Goal: Information Seeking & Learning: Understand process/instructions

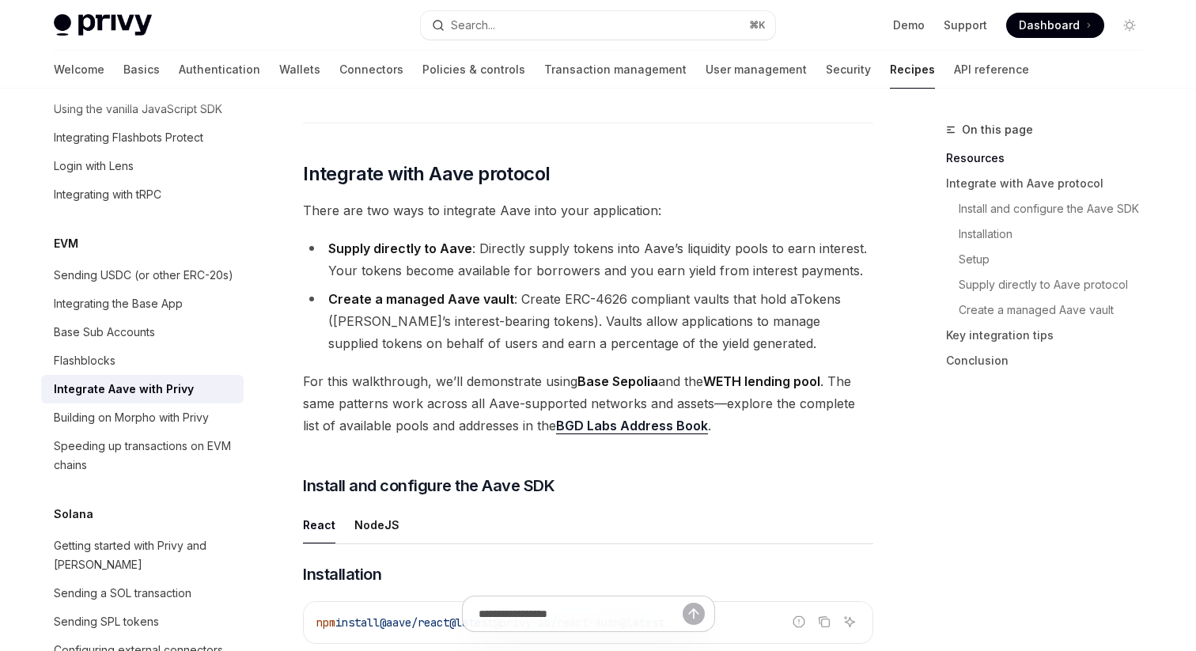
scroll to position [464, 0]
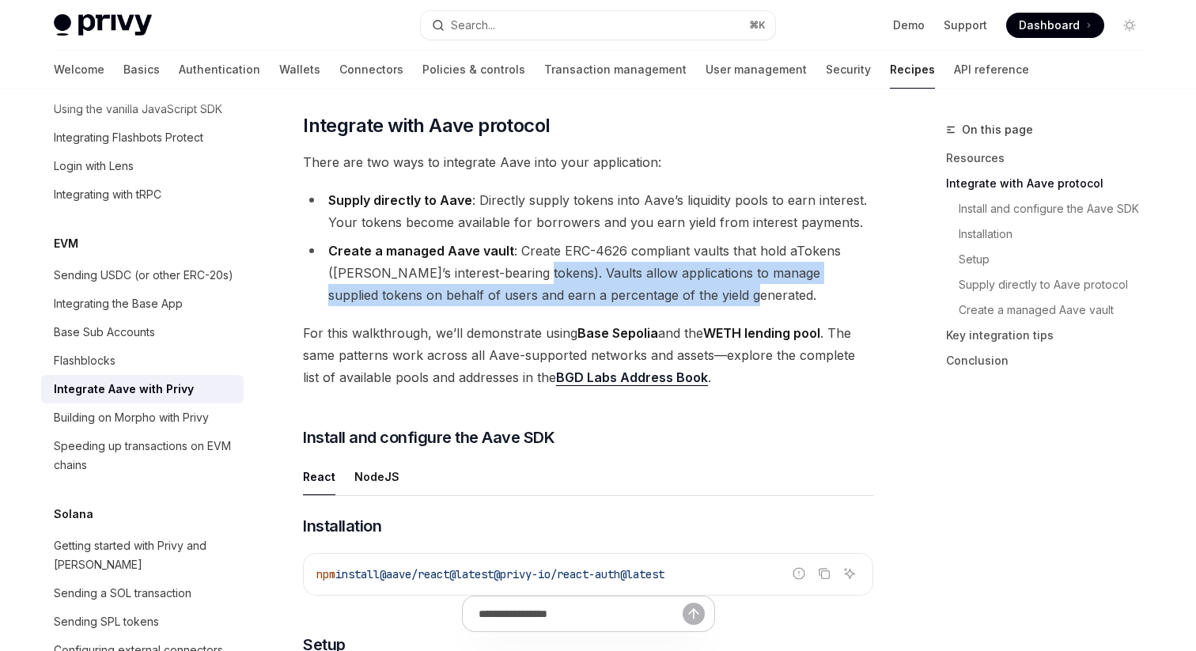
drag, startPoint x: 528, startPoint y: 268, endPoint x: 710, endPoint y: 289, distance: 183.9
click at [710, 289] on li "Create a managed Aave vault : Create ERC-4626 compliant vaults that hold aToken…" at bounding box center [588, 273] width 570 height 66
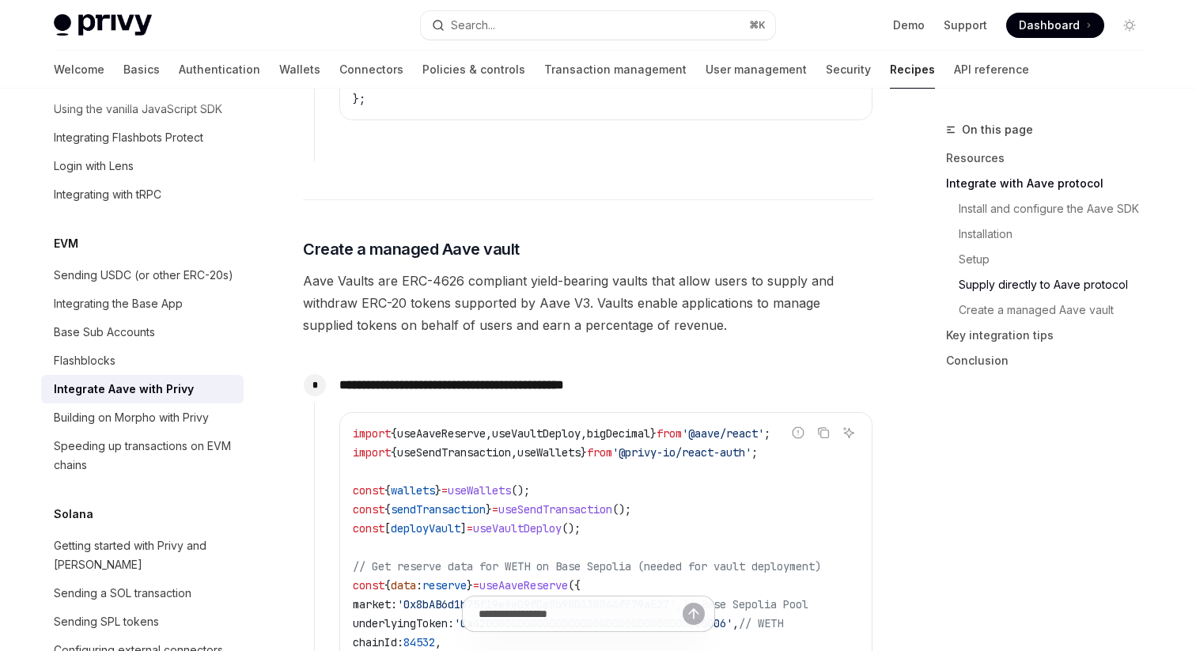
scroll to position [2801, 0]
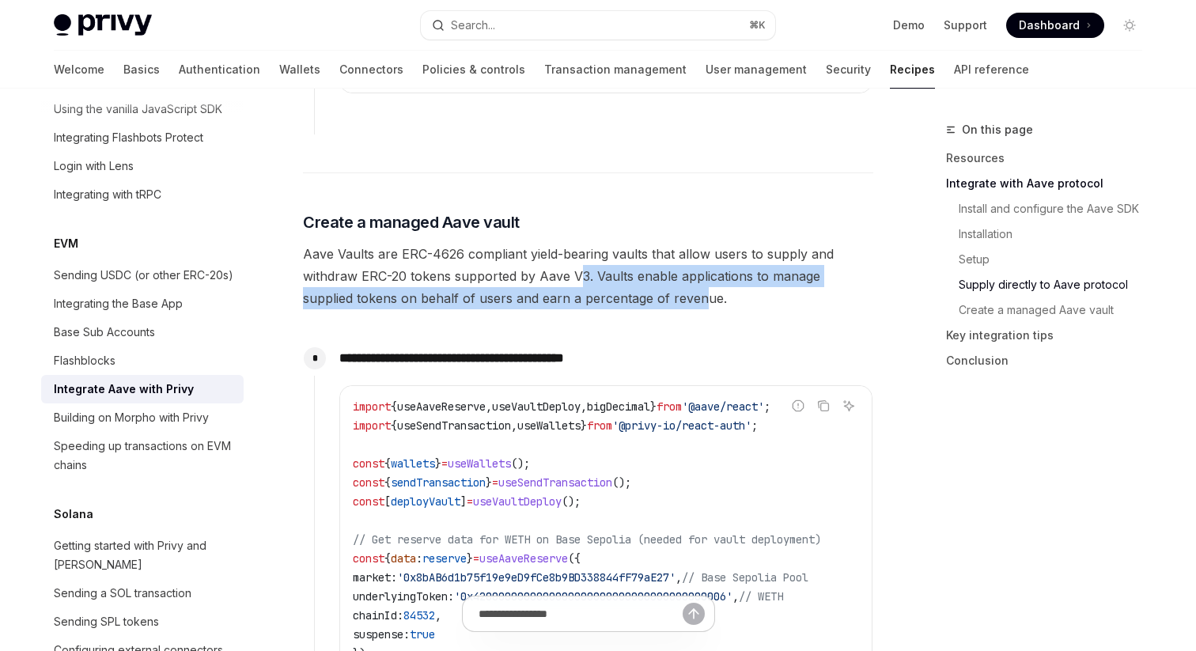
drag, startPoint x: 582, startPoint y: 275, endPoint x: 649, endPoint y: 313, distance: 76.5
click at [649, 309] on span "Aave Vaults are ERC-4626 compliant yield-bearing vaults that allow users to sup…" at bounding box center [588, 276] width 570 height 66
drag, startPoint x: 649, startPoint y: 313, endPoint x: 606, endPoint y: 282, distance: 53.2
click at [606, 282] on span "Aave Vaults are ERC-4626 compliant yield-bearing vaults that allow users to sup…" at bounding box center [588, 276] width 570 height 66
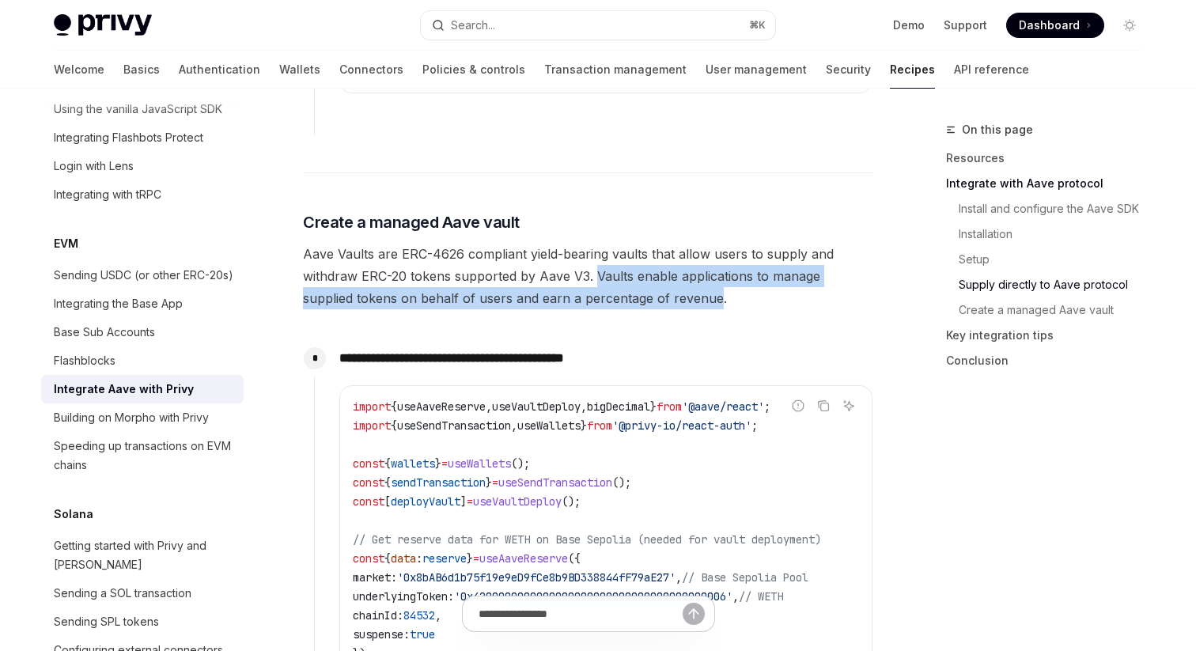
click at [606, 282] on span "Aave Vaults are ERC-4626 compliant yield-bearing vaults that allow users to sup…" at bounding box center [588, 276] width 570 height 66
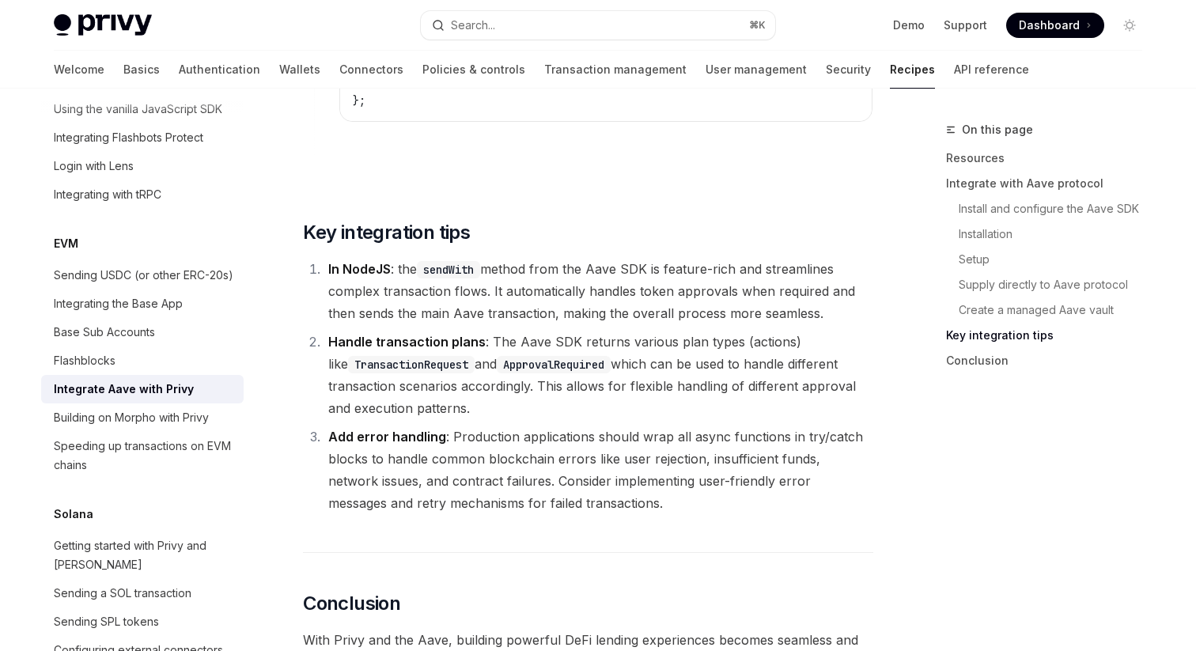
scroll to position [6120, 0]
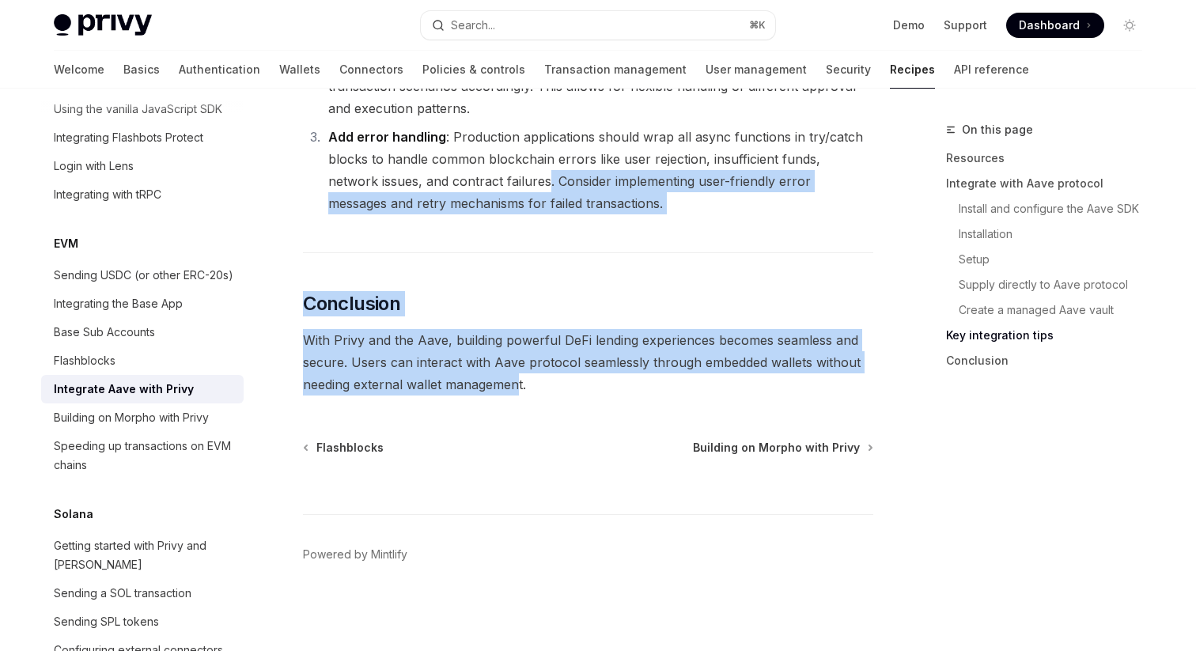
drag, startPoint x: 516, startPoint y: 394, endPoint x: 494, endPoint y: 182, distance: 213.1
click at [494, 182] on li "Add error handling : Production applications should wrap all async functions in…" at bounding box center [599, 170] width 550 height 89
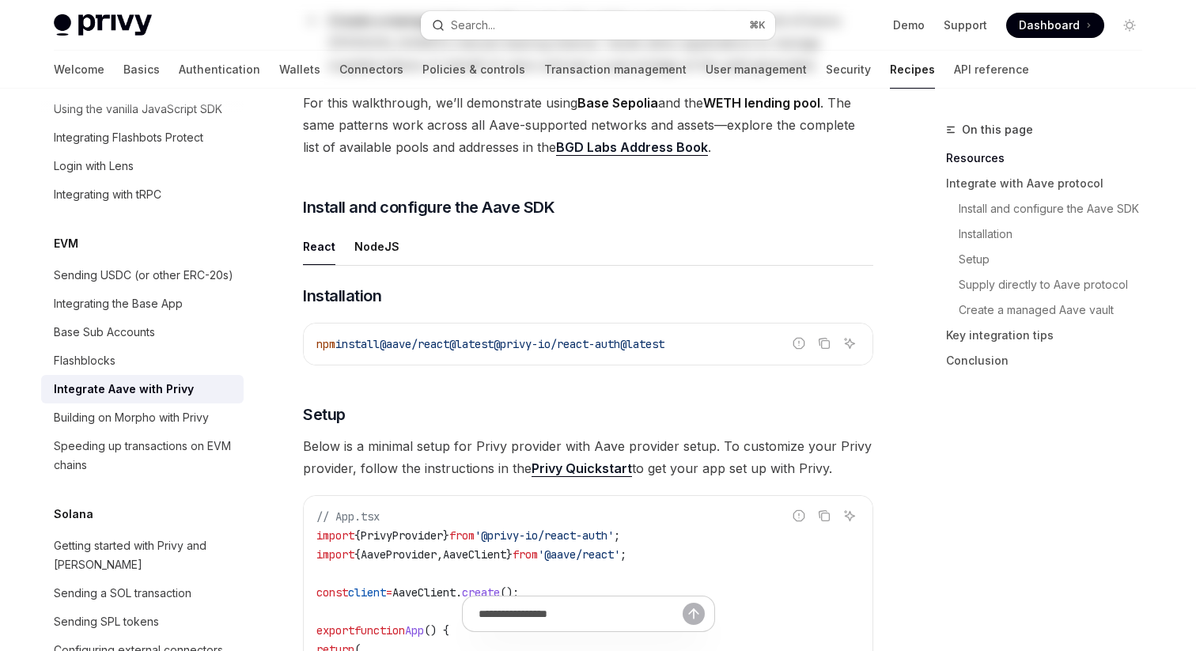
scroll to position [0, 0]
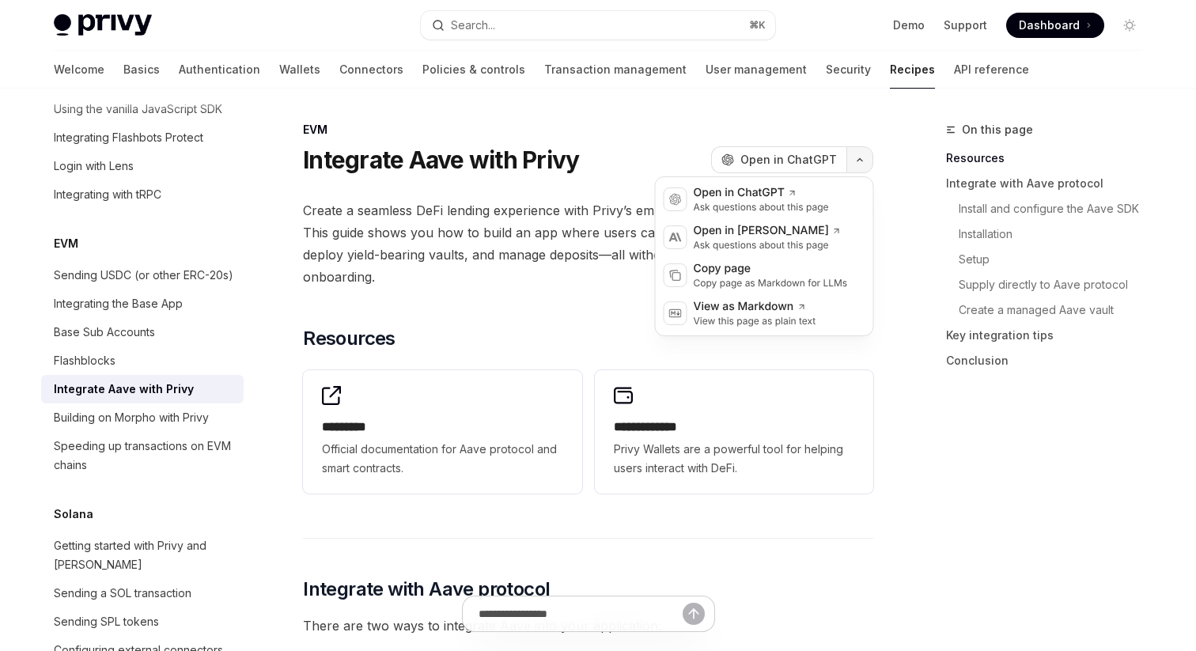
click at [858, 157] on icon "button" at bounding box center [859, 160] width 19 height 6
click at [762, 165] on span "Open in ChatGPT" at bounding box center [788, 160] width 97 height 16
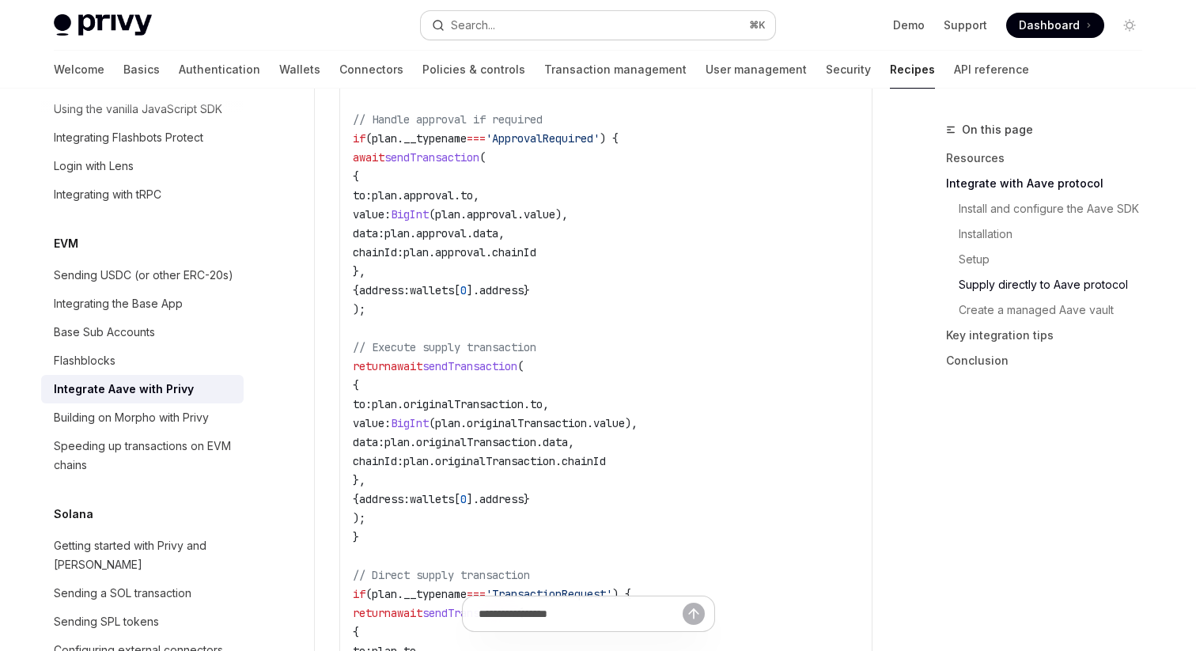
scroll to position [2031, 0]
click at [492, 22] on div "Search..." at bounding box center [473, 25] width 44 height 19
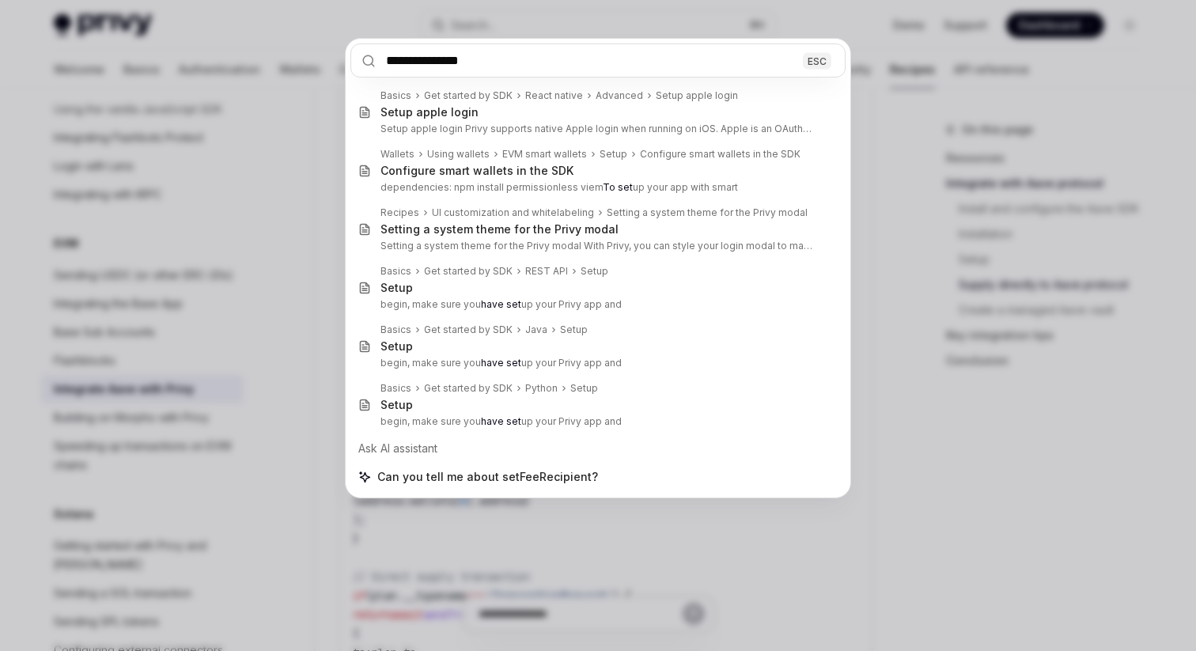
type input "**********"
click at [905, 315] on div "**********" at bounding box center [598, 325] width 1196 height 651
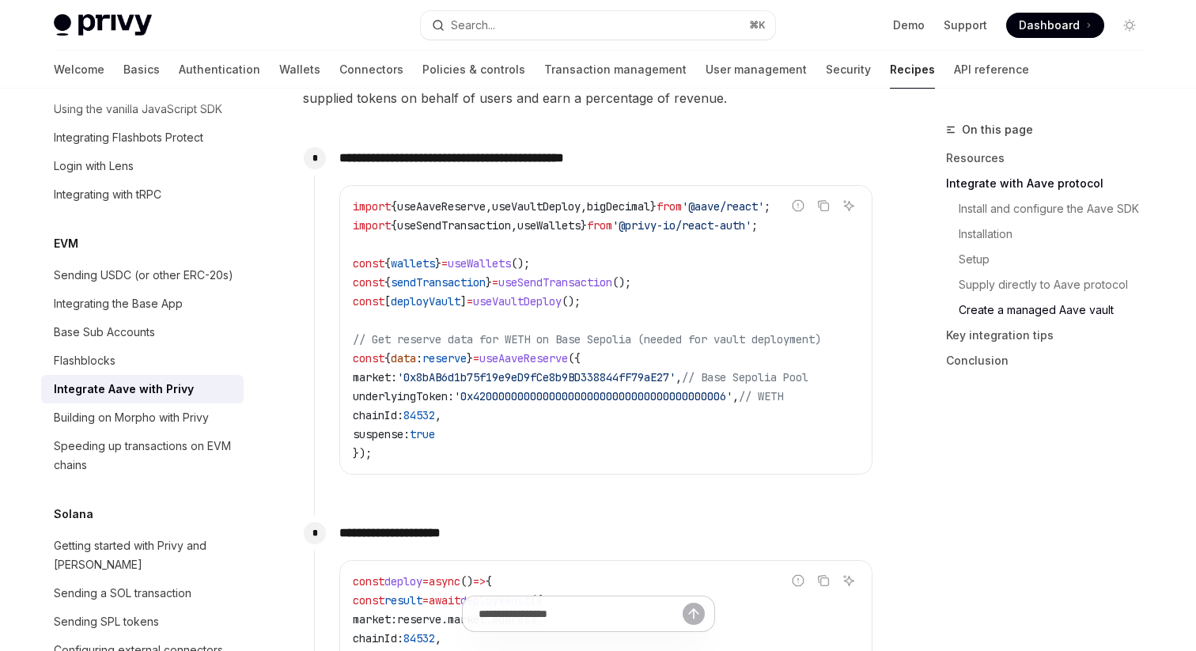
scroll to position [3003, 0]
click at [562, 362] on span "useAaveReserve" at bounding box center [523, 357] width 89 height 14
copy span "useAaveReserve"
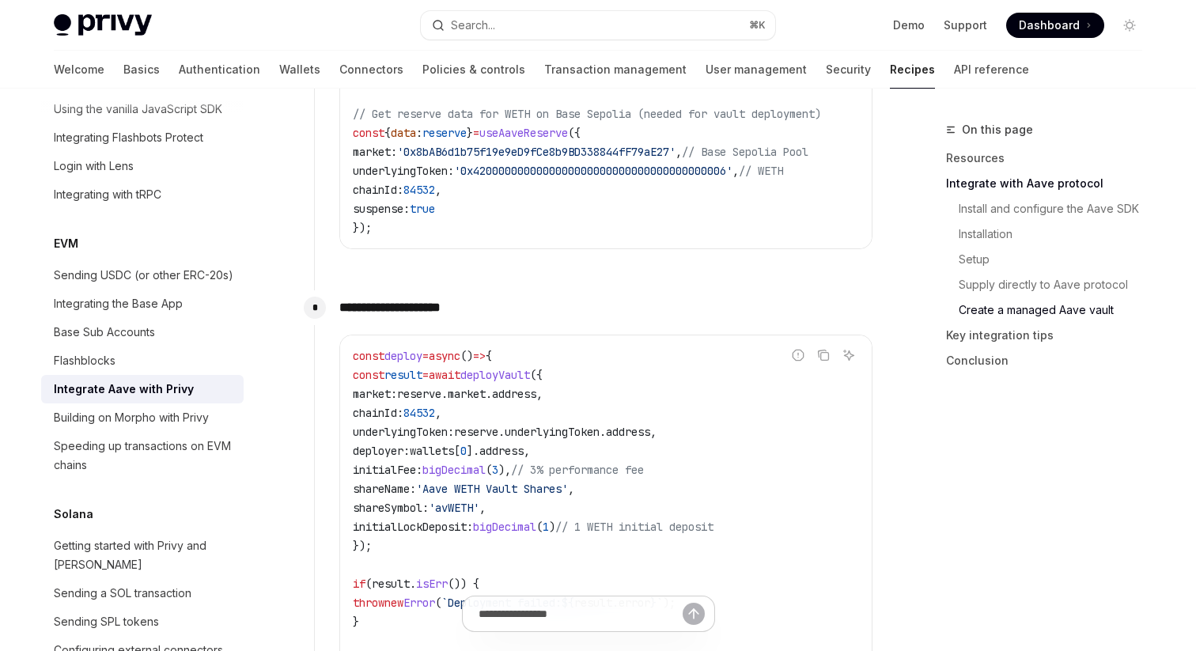
scroll to position [3253, 0]
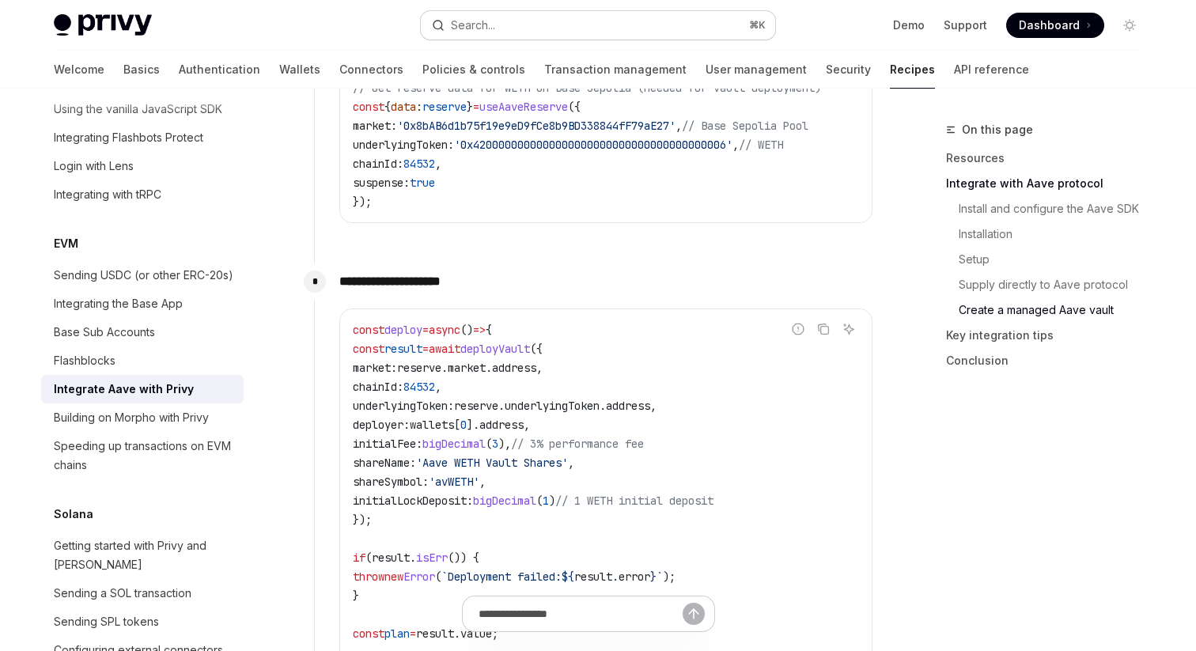
click at [498, 13] on button "Search... ⌘ K" at bounding box center [598, 25] width 354 height 28
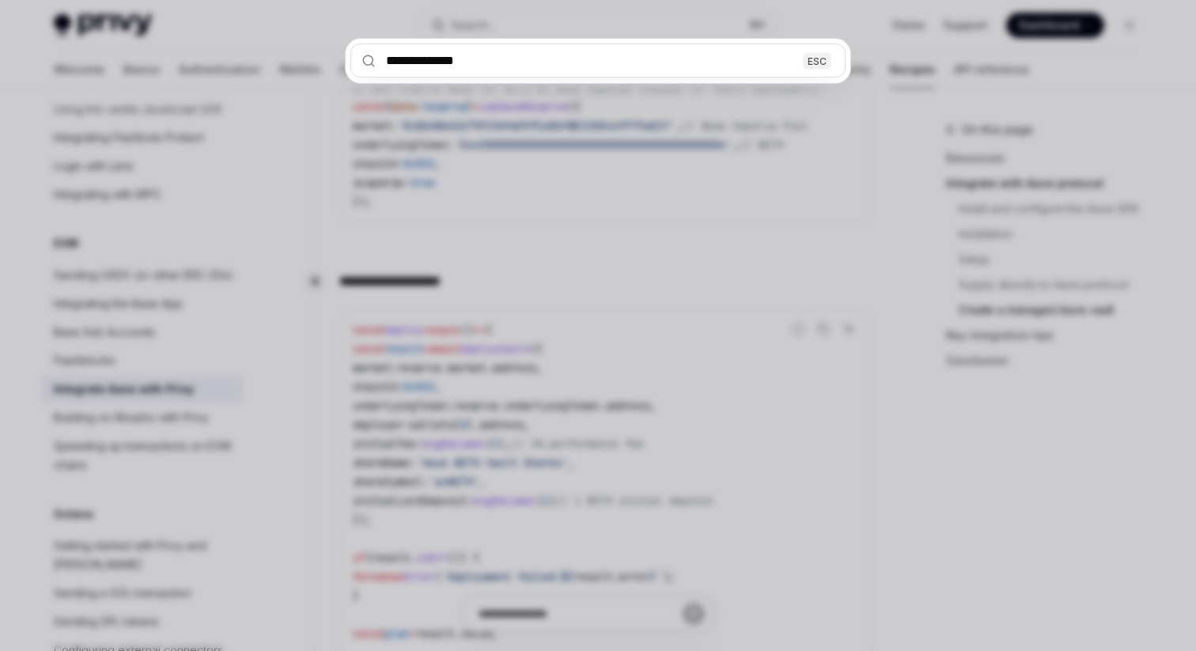
type input "**********"
click at [417, 168] on div "**********" at bounding box center [598, 325] width 1196 height 651
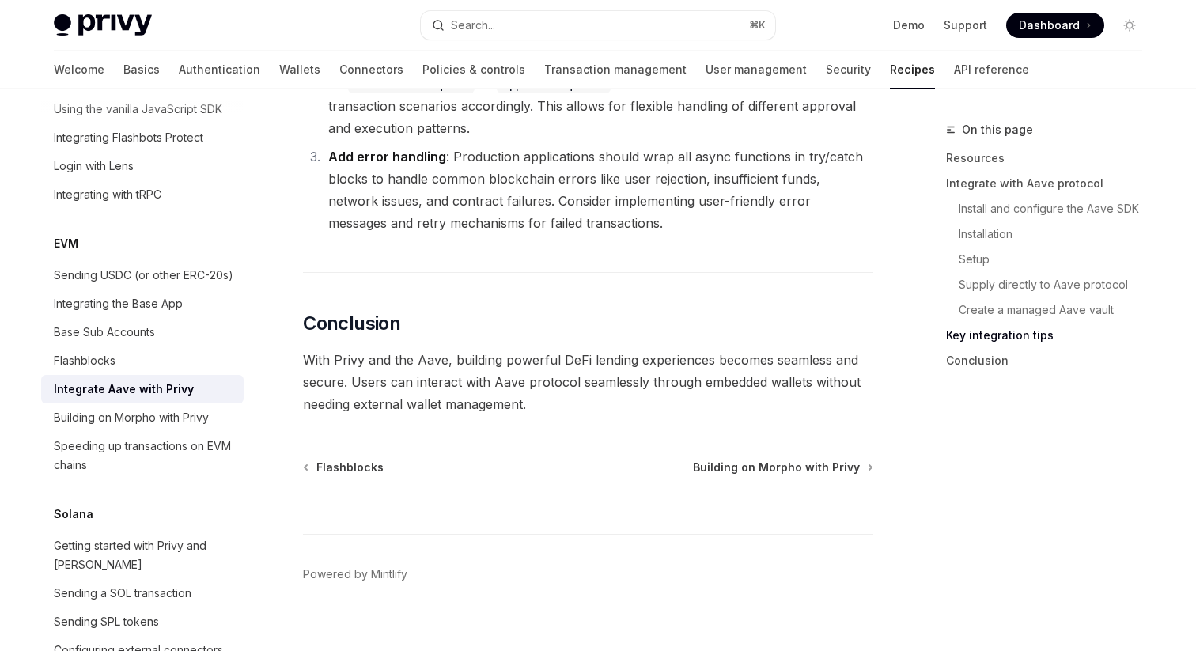
scroll to position [6127, 0]
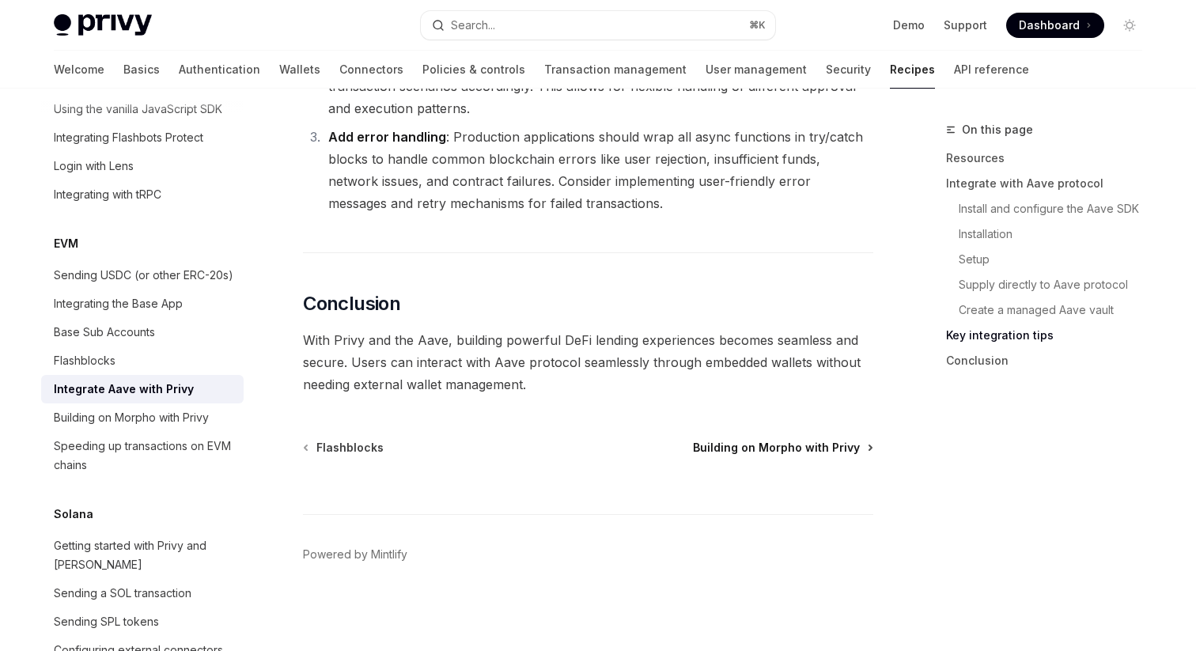
click at [751, 451] on span "Building on Morpho with Privy" at bounding box center [776, 448] width 167 height 16
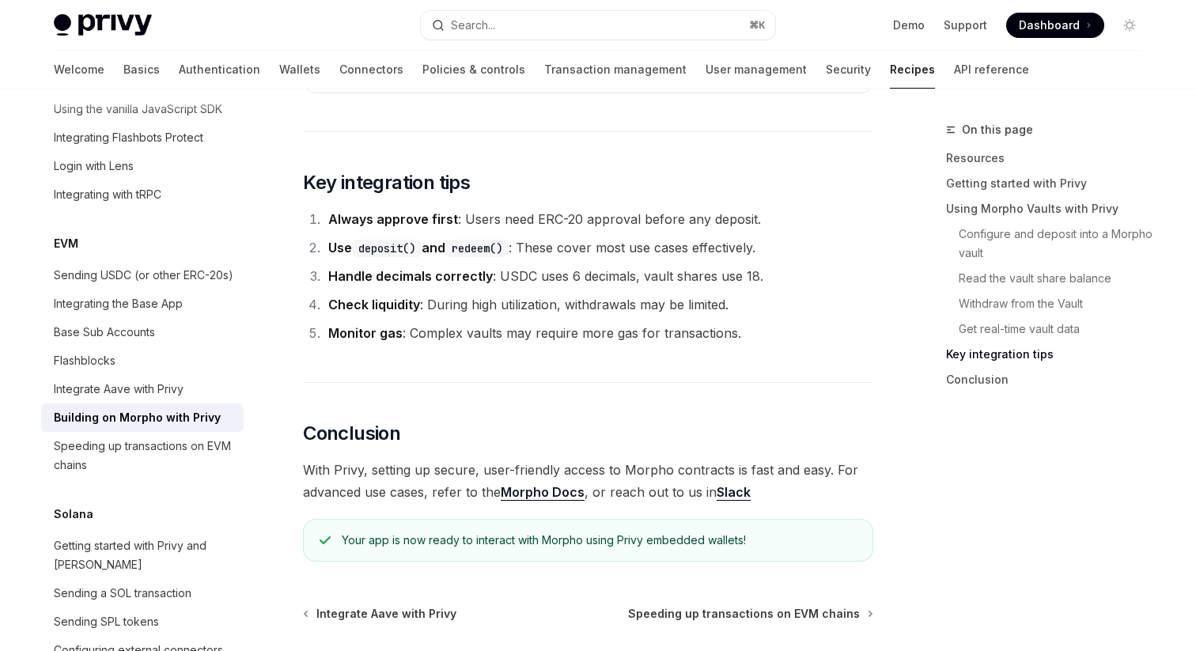
scroll to position [3897, 0]
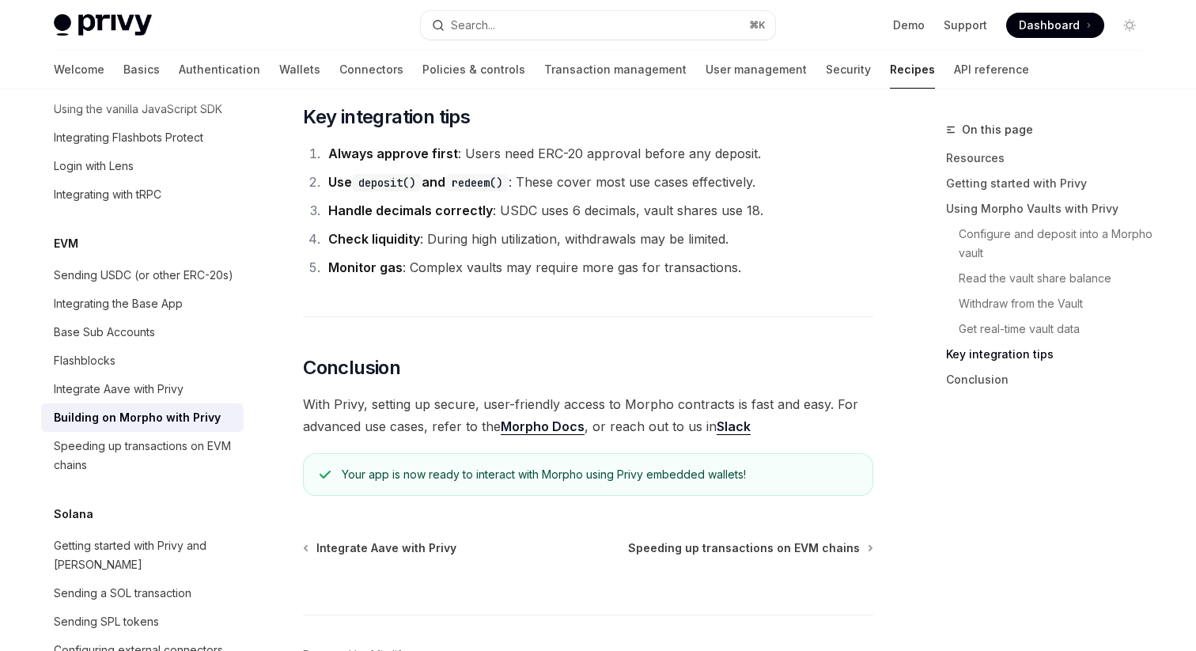
type textarea "*"
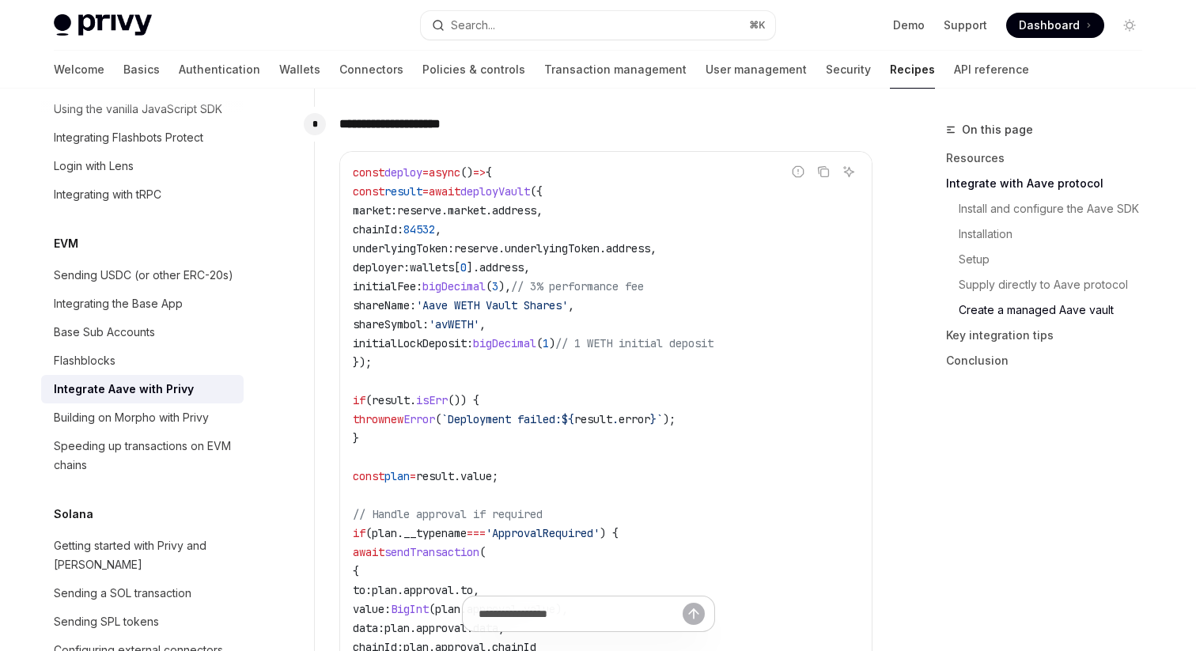
scroll to position [3382, 0]
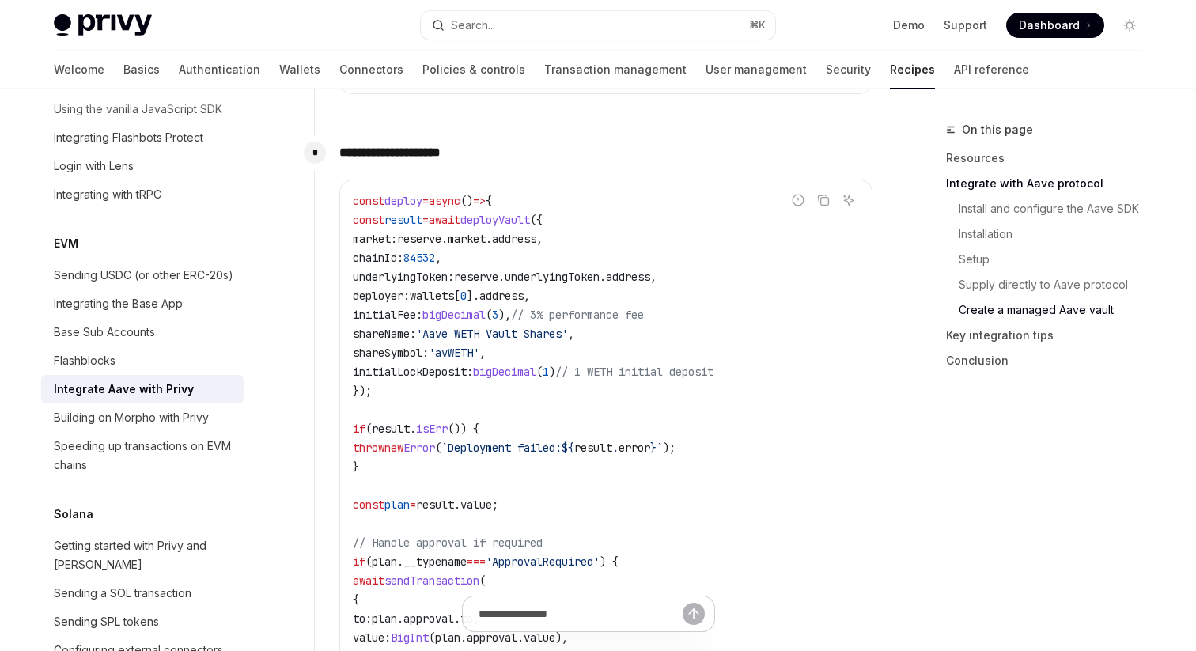
click at [405, 322] on span "initialFee:" at bounding box center [388, 315] width 70 height 14
copy span "initialFee"
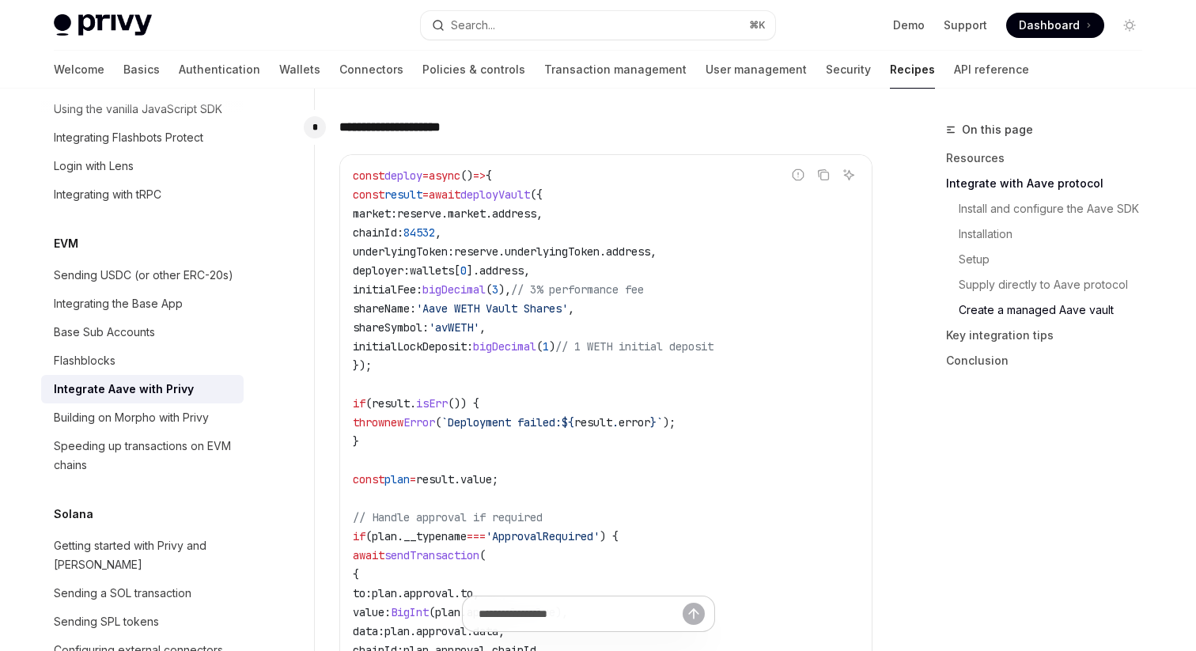
scroll to position [3410, 0]
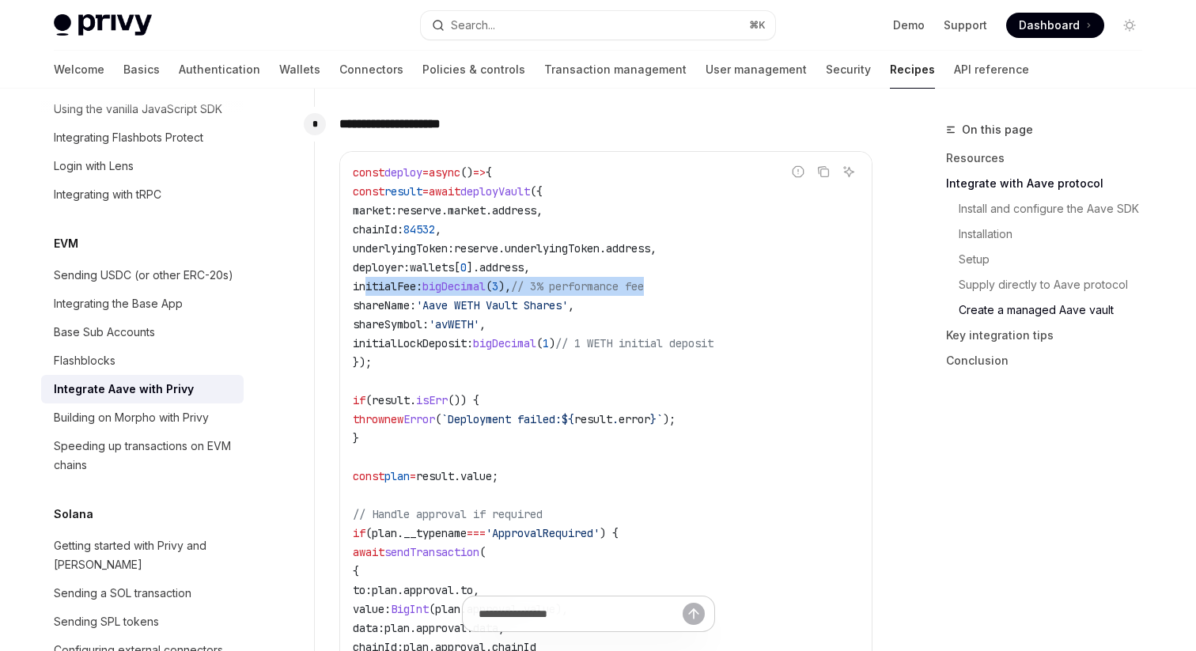
drag, startPoint x: 369, startPoint y: 290, endPoint x: 729, endPoint y: 290, distance: 359.1
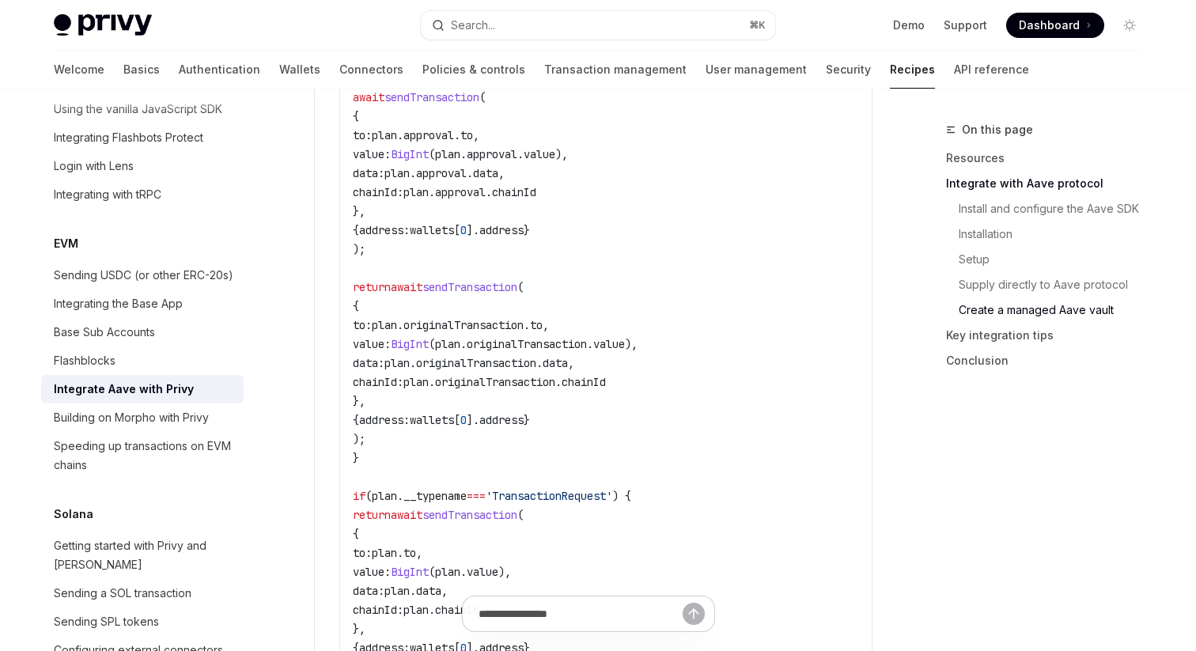
scroll to position [3890, 0]
